Goal: Information Seeking & Learning: Learn about a topic

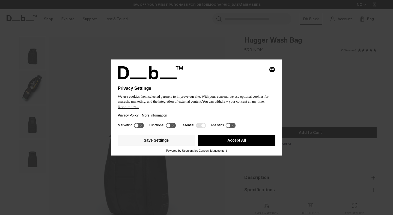
click at [260, 138] on button "Accept All" at bounding box center [236, 140] width 77 height 11
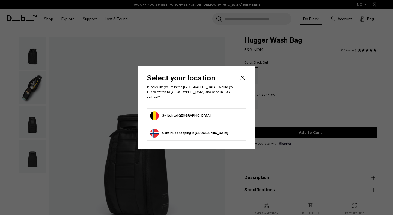
click at [114, 69] on div at bounding box center [196, 107] width 393 height 215
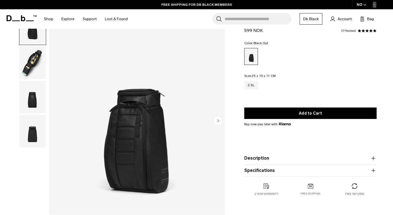
scroll to position [26, 0]
click at [32, 61] on img "button" at bounding box center [32, 62] width 26 height 33
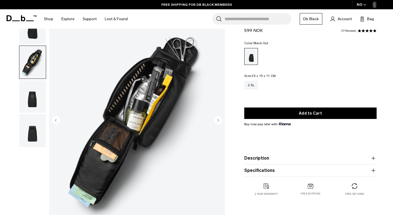
click at [34, 92] on img "button" at bounding box center [32, 96] width 26 height 33
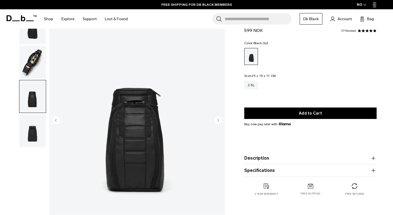
click at [38, 130] on img "button" at bounding box center [32, 130] width 26 height 33
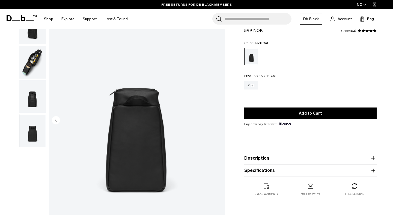
click at [31, 98] on img "button" at bounding box center [32, 96] width 26 height 33
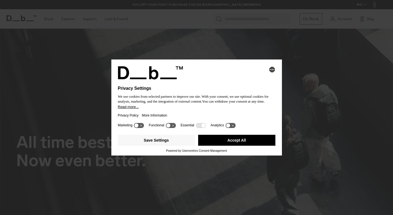
click at [164, 46] on div "Selecting an option will immediately change the language Privacy Settings We us…" at bounding box center [196, 107] width 393 height 215
